Goal: Information Seeking & Learning: Check status

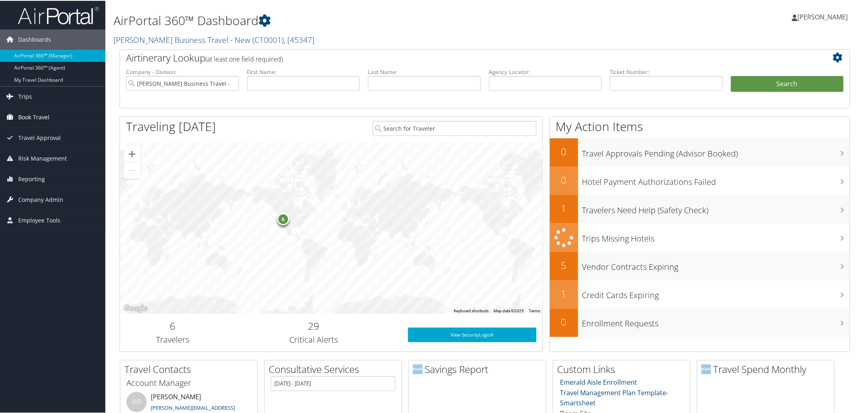
click at [49, 117] on span "Book Travel" at bounding box center [33, 117] width 31 height 20
click at [40, 98] on link "Trips" at bounding box center [52, 96] width 105 height 20
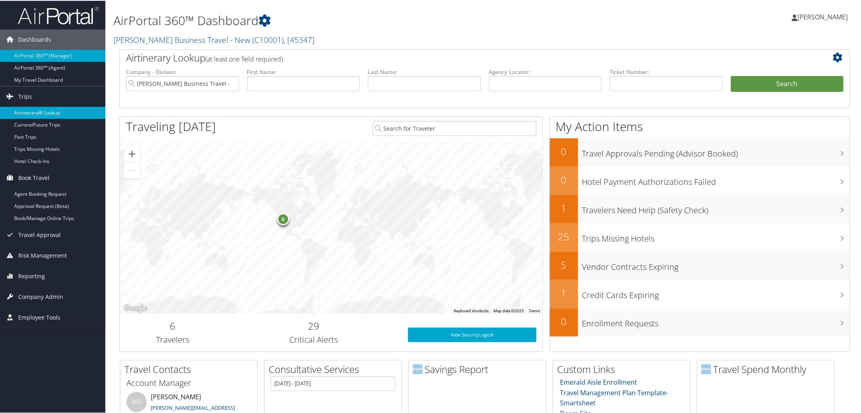
click at [42, 113] on link "Airtinerary® Lookup" at bounding box center [52, 112] width 105 height 12
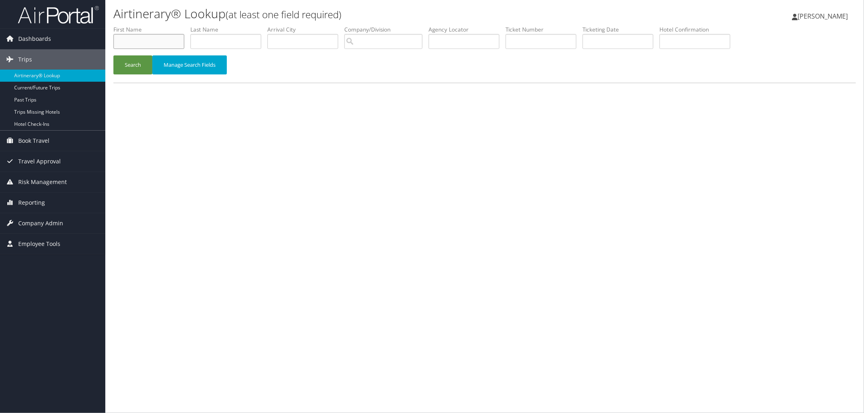
click at [148, 45] on input "text" at bounding box center [148, 41] width 71 height 15
click at [156, 38] on input "text" at bounding box center [148, 41] width 71 height 15
click at [50, 205] on link "Reporting" at bounding box center [52, 203] width 105 height 20
click at [134, 40] on input "text" at bounding box center [148, 41] width 71 height 15
type input "Christopher"
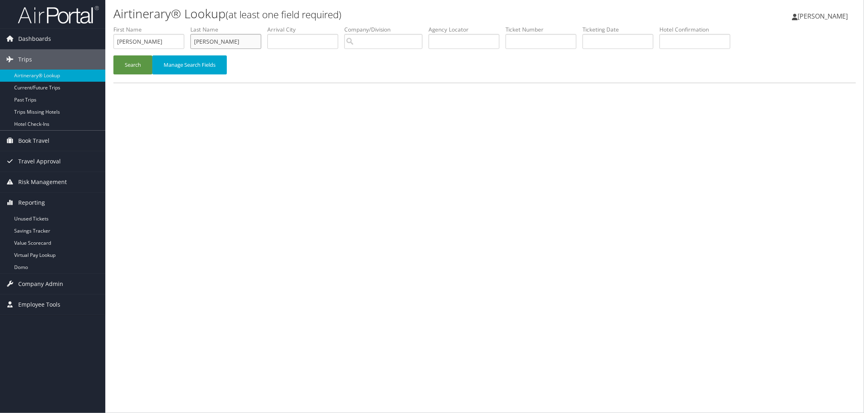
type input "Cannon"
click at [113, 55] on button "Search" at bounding box center [132, 64] width 39 height 19
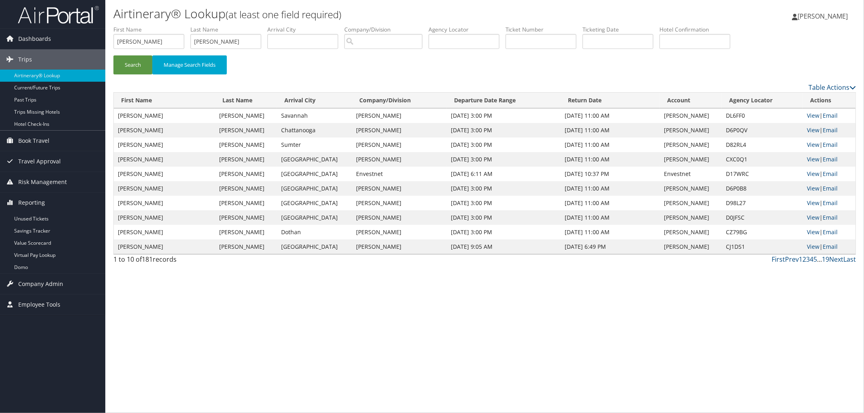
click at [732, 143] on td "D82RL4" at bounding box center [762, 145] width 81 height 15
copy td "D82RL4"
click at [811, 146] on link "View" at bounding box center [813, 145] width 13 height 8
click at [34, 255] on link "Virtual Pay Lookup" at bounding box center [52, 255] width 105 height 12
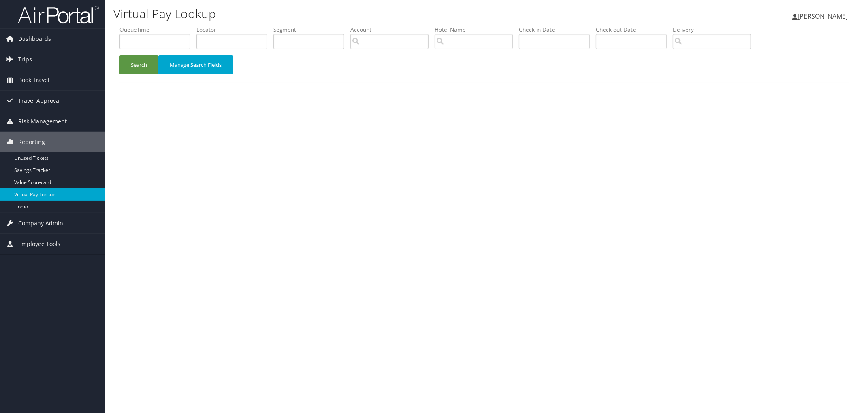
drag, startPoint x: 492, startPoint y: 224, endPoint x: 430, endPoint y: 325, distance: 119.0
click at [549, 325] on div "Virtual Pay Lookup [PERSON_NAME] [PERSON_NAME] My Settings Travel Agency Contac…" at bounding box center [484, 206] width 758 height 413
drag, startPoint x: 278, startPoint y: 409, endPoint x: 282, endPoint y: 416, distance: 8.0
click at [282, 413] on html "Menu Dashboards ► AirPortal 360™ (Manager) AirPortal 360™ (Agent) My Travel Das…" at bounding box center [432, 206] width 864 height 413
drag, startPoint x: 333, startPoint y: 164, endPoint x: 784, endPoint y: 341, distance: 484.1
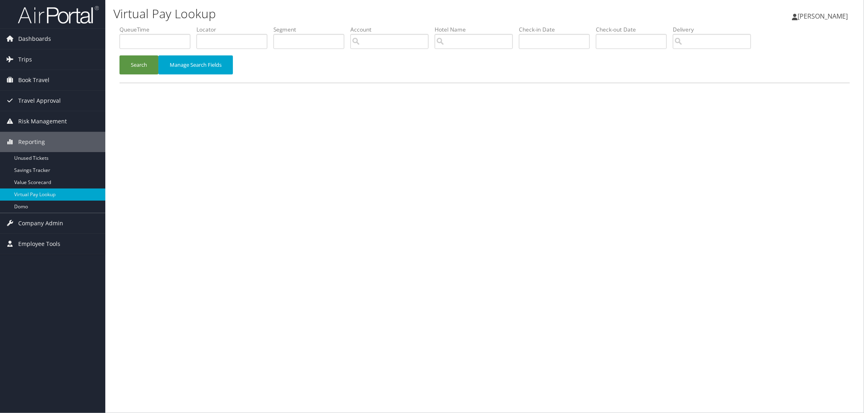
click at [786, 339] on div "Virtual Pay Lookup Megan Foster Megan Foster My Settings Travel Agency Contacts…" at bounding box center [484, 206] width 758 height 413
